Goal: Task Accomplishment & Management: Complete application form

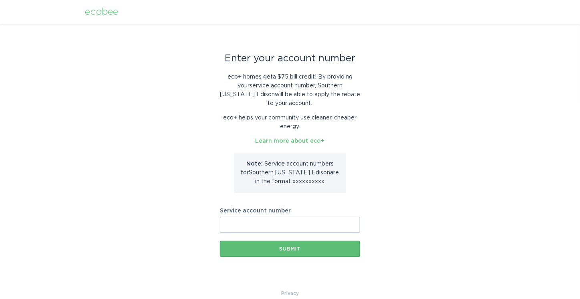
click at [305, 231] on input "Service account number" at bounding box center [290, 225] width 140 height 16
paste input "8017492309"
type input "8017492309"
click at [281, 253] on button "Submit" at bounding box center [290, 249] width 140 height 16
